Goal: Use online tool/utility: Utilize a website feature to perform a specific function

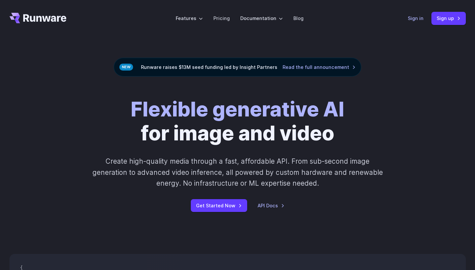
click at [416, 20] on link "Sign in" at bounding box center [416, 18] width 16 height 8
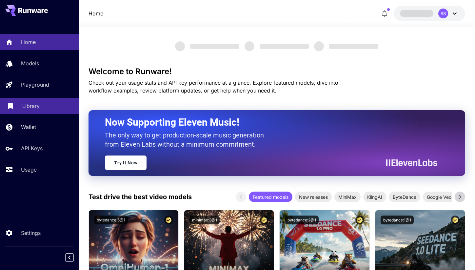
click at [29, 109] on p "Library" at bounding box center [30, 106] width 17 height 8
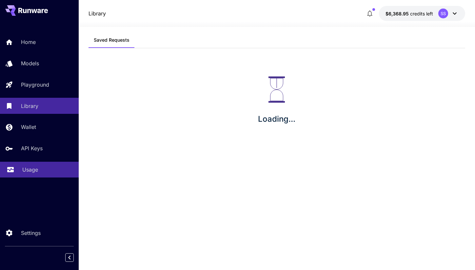
click at [27, 167] on p "Usage" at bounding box center [30, 169] width 16 height 8
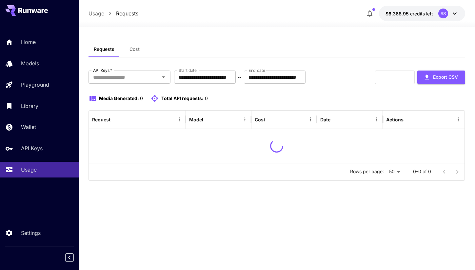
click at [132, 48] on span "Cost" at bounding box center [134, 49] width 10 height 6
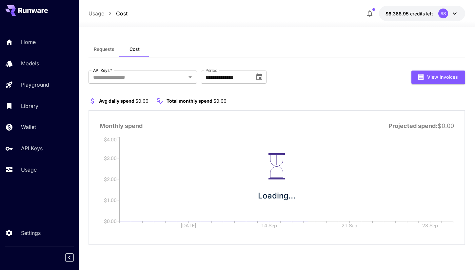
click at [107, 50] on span "Requests" at bounding box center [104, 49] width 21 height 6
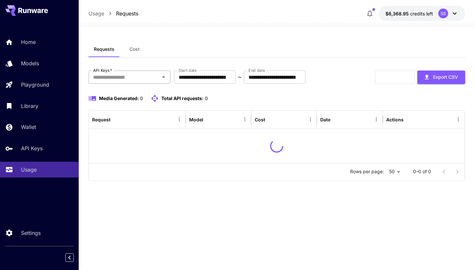
click at [111, 75] on input "API Keys   *" at bounding box center [123, 76] width 67 height 9
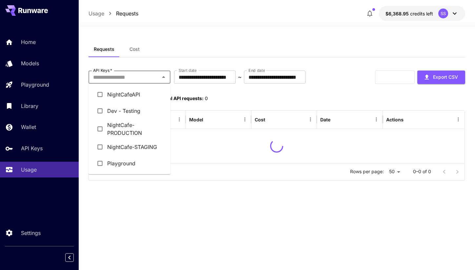
click at [122, 158] on li "Playground" at bounding box center [129, 163] width 82 height 16
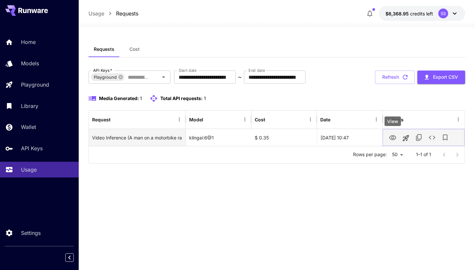
click at [394, 135] on icon "View" at bounding box center [393, 138] width 8 height 8
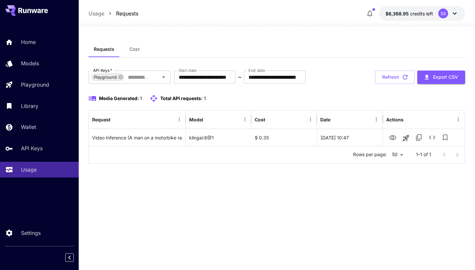
click at [204, 34] on div "**********" at bounding box center [276, 148] width 376 height 243
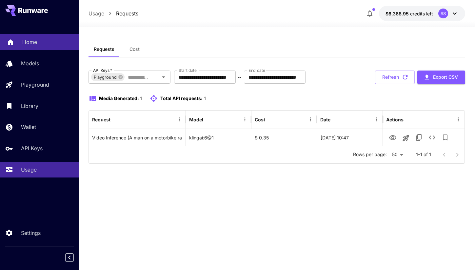
click at [35, 46] on link "Home" at bounding box center [39, 42] width 79 height 16
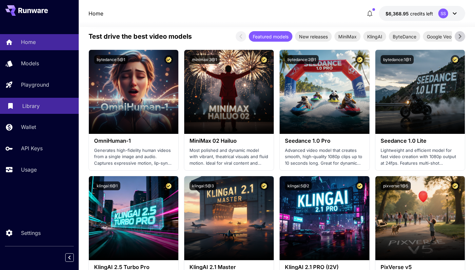
scroll to position [134, 0]
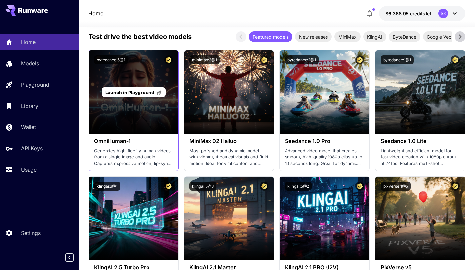
click at [134, 92] on span "Launch in Playground" at bounding box center [129, 92] width 49 height 6
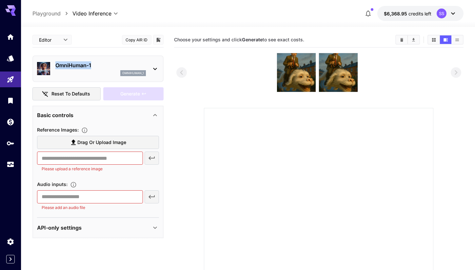
drag, startPoint x: 55, startPoint y: 65, endPoint x: 96, endPoint y: 65, distance: 40.6
click at [96, 65] on p "OmniHuman‑1" at bounding box center [100, 65] width 90 height 8
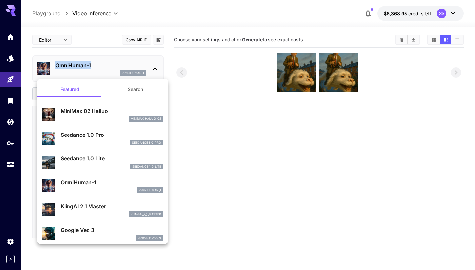
copy p "OmniHuman‑1"
click at [172, 51] on div at bounding box center [237, 135] width 475 height 270
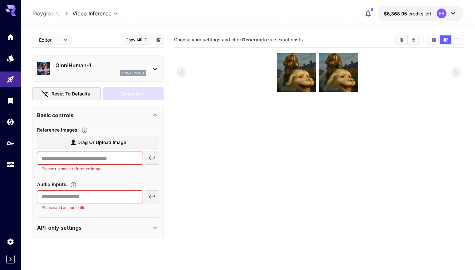
click at [77, 65] on p "OmniHuman‑1" at bounding box center [100, 65] width 90 height 8
